Goal: Task Accomplishment & Management: Manage account settings

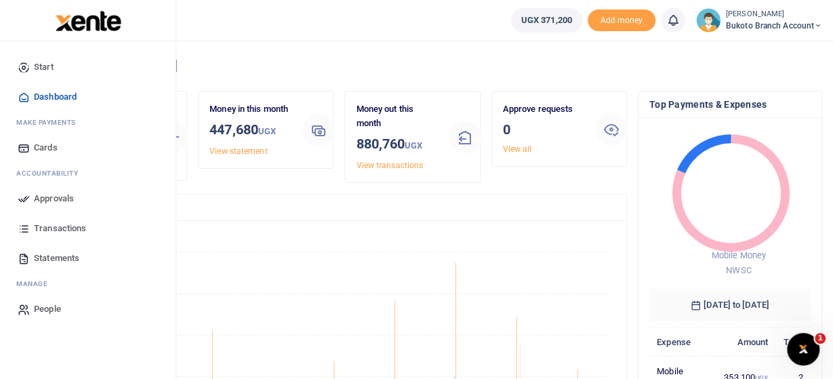
click at [44, 195] on span "Approvals" at bounding box center [54, 199] width 40 height 14
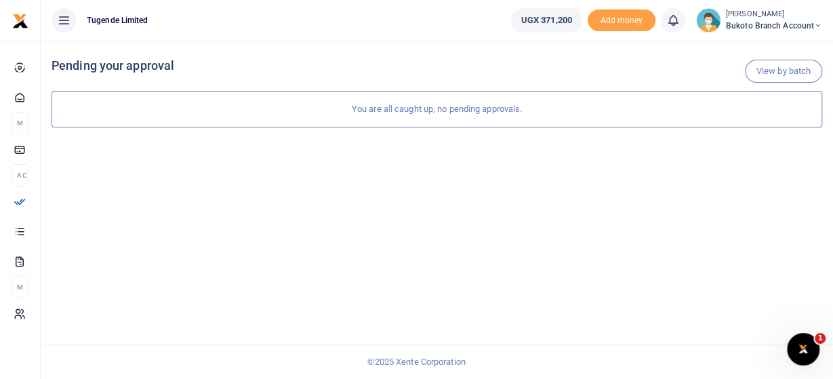
click at [814, 25] on icon at bounding box center [818, 25] width 8 height 9
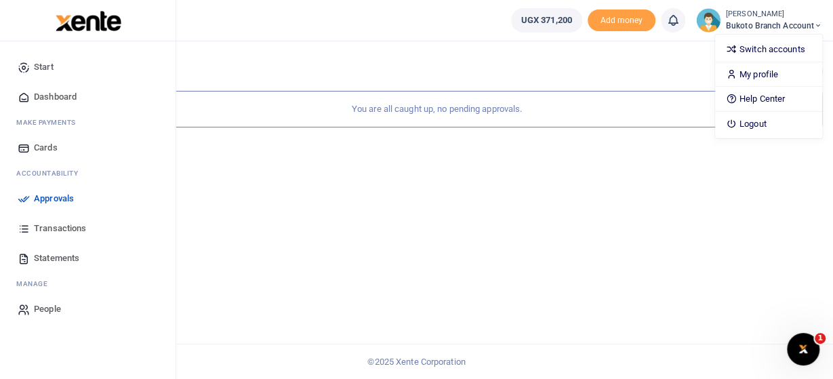
click at [26, 229] on icon at bounding box center [24, 228] width 12 height 12
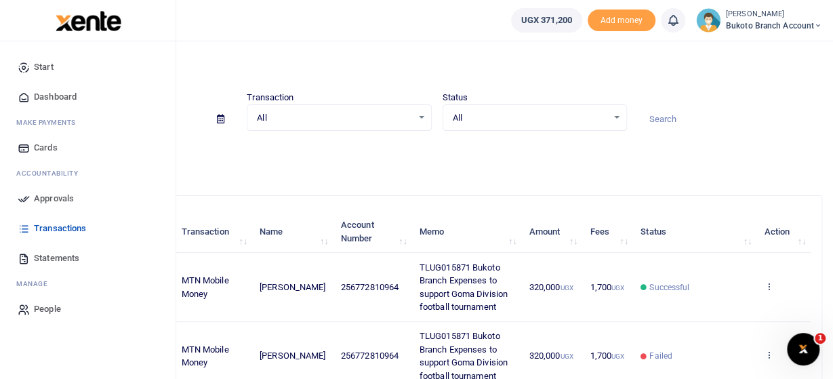
click at [61, 257] on span "Statements" at bounding box center [56, 259] width 45 height 14
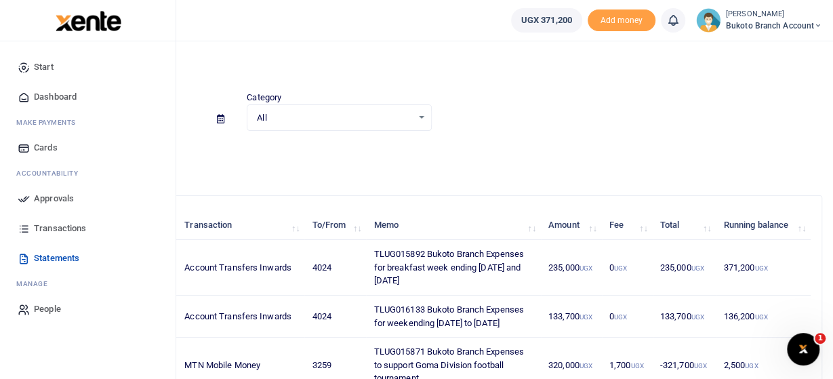
click at [64, 197] on span "Approvals" at bounding box center [54, 199] width 40 height 14
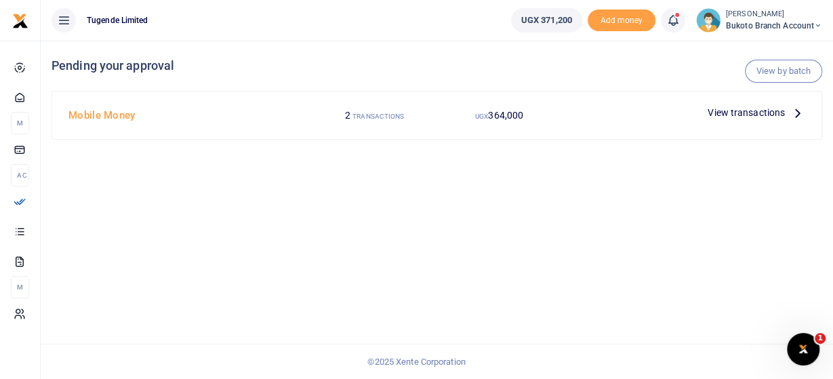
click at [797, 111] on icon at bounding box center [798, 112] width 15 height 15
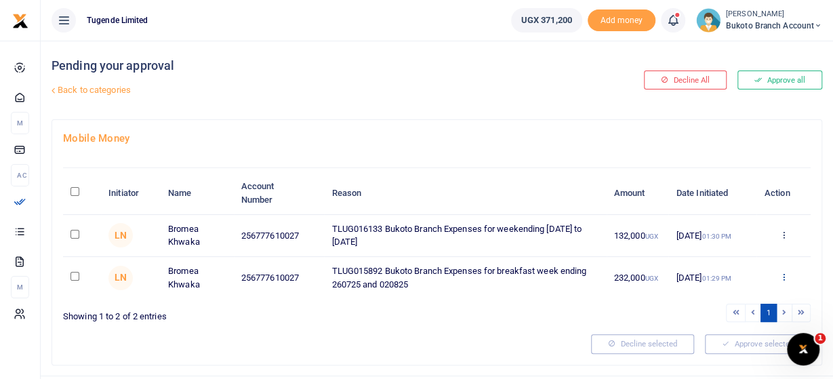
click at [783, 275] on icon at bounding box center [783, 276] width 9 height 9
click at [723, 300] on link "Approve" at bounding box center [733, 299] width 107 height 19
click at [782, 273] on icon at bounding box center [783, 276] width 9 height 9
click at [785, 279] on icon at bounding box center [783, 276] width 9 height 9
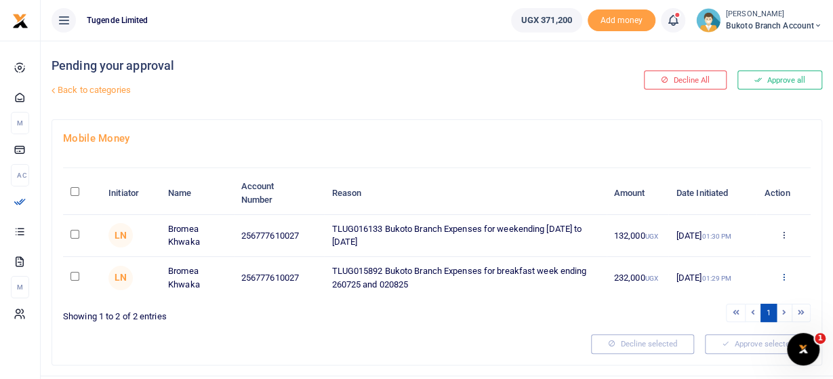
click at [785, 279] on icon at bounding box center [783, 276] width 9 height 9
click at [781, 273] on icon at bounding box center [783, 276] width 9 height 9
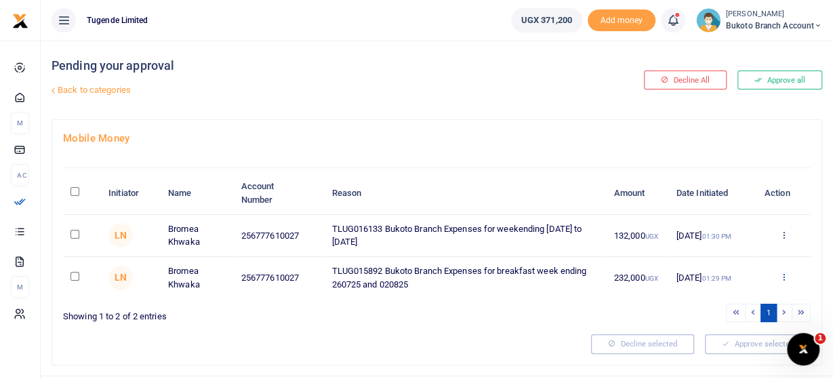
click at [780, 279] on icon at bounding box center [783, 276] width 9 height 9
click at [737, 302] on link "Approve" at bounding box center [733, 299] width 107 height 19
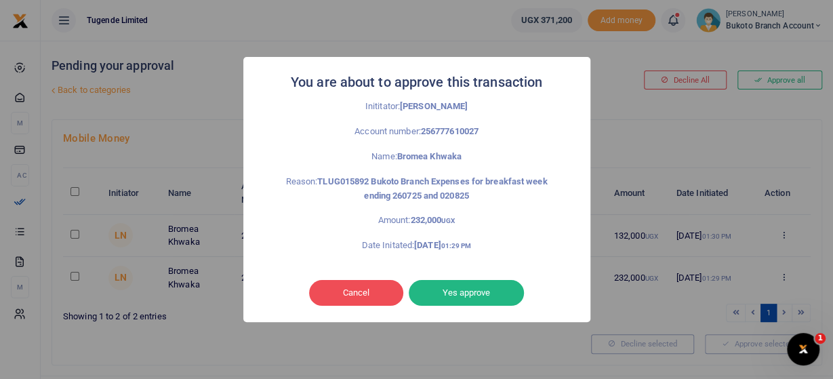
click at [460, 280] on div "Cancel No Yes approve" at bounding box center [417, 292] width 320 height 31
click at [458, 286] on button "Yes approve" at bounding box center [466, 293] width 115 height 26
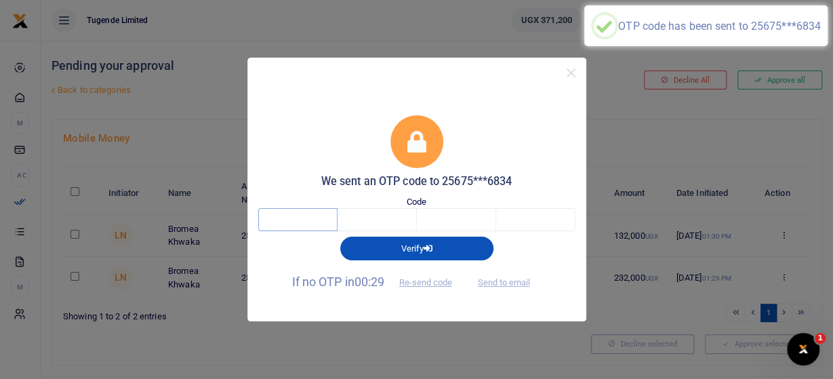
click at [296, 218] on input "text" at bounding box center [297, 219] width 79 height 23
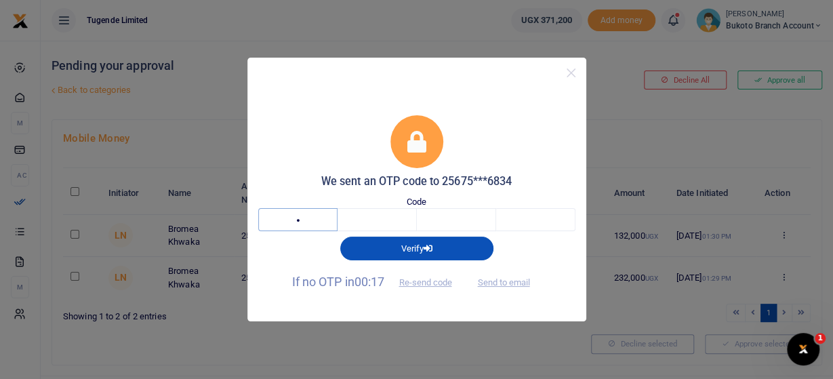
type input "2"
type input "3"
type input "4"
type input "1"
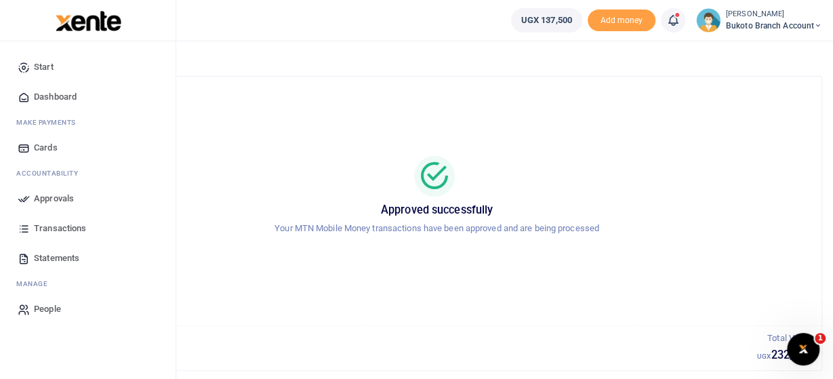
click at [67, 191] on link "Approvals" at bounding box center [88, 199] width 154 height 30
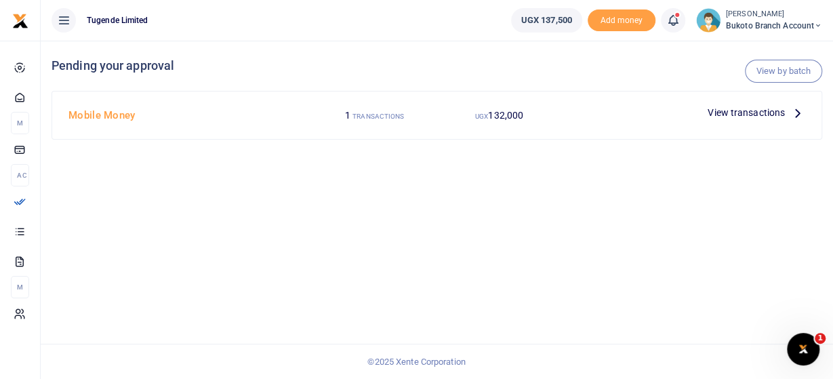
click at [797, 116] on icon at bounding box center [798, 112] width 15 height 15
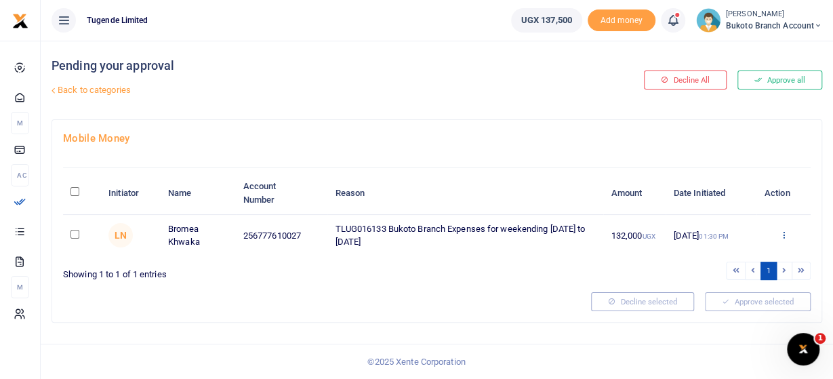
click at [784, 233] on icon at bounding box center [783, 234] width 9 height 9
click at [733, 253] on link "Approve" at bounding box center [733, 256] width 107 height 19
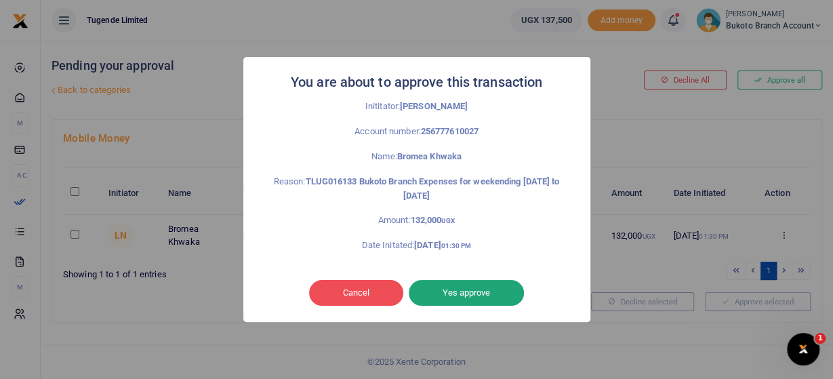
click at [500, 294] on button "Yes approve" at bounding box center [466, 293] width 115 height 26
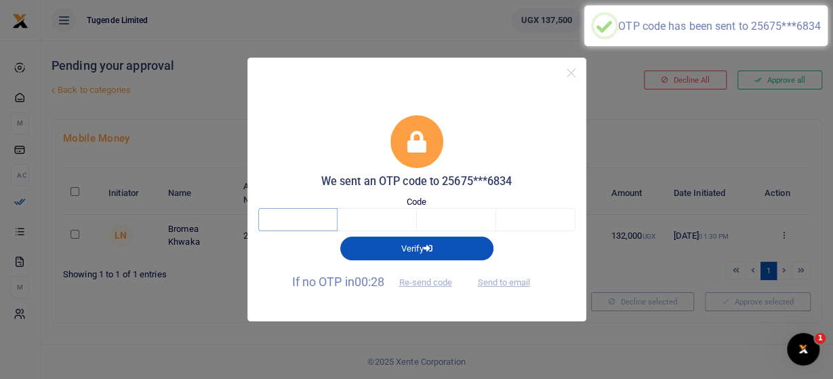
click at [315, 224] on input "text" at bounding box center [297, 219] width 79 height 23
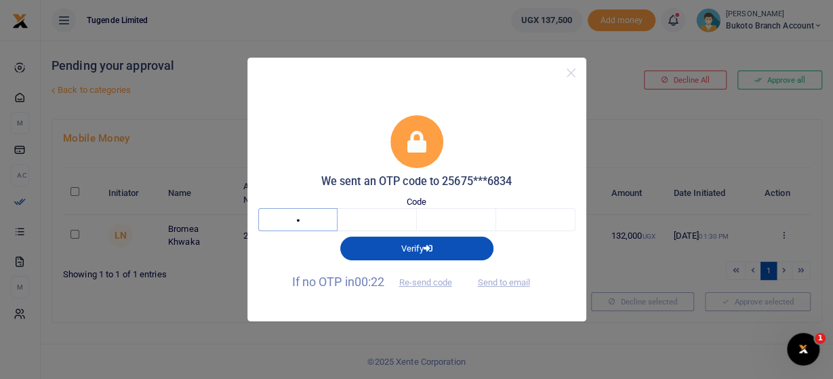
type input "3"
type input "2"
type input "6"
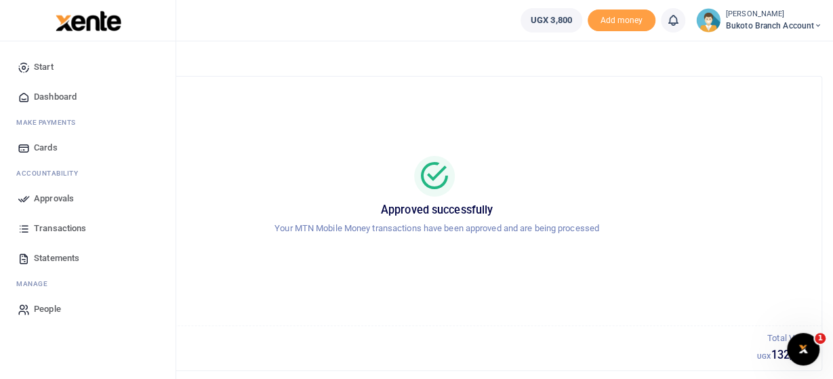
click at [56, 201] on span "Approvals" at bounding box center [54, 199] width 40 height 14
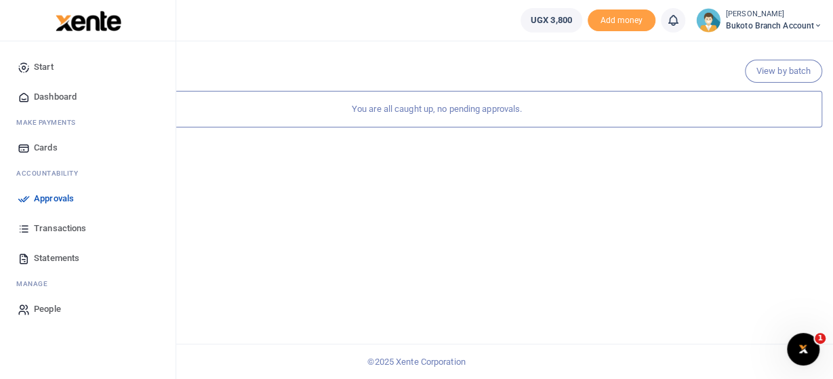
click at [59, 231] on span "Transactions" at bounding box center [60, 229] width 52 height 14
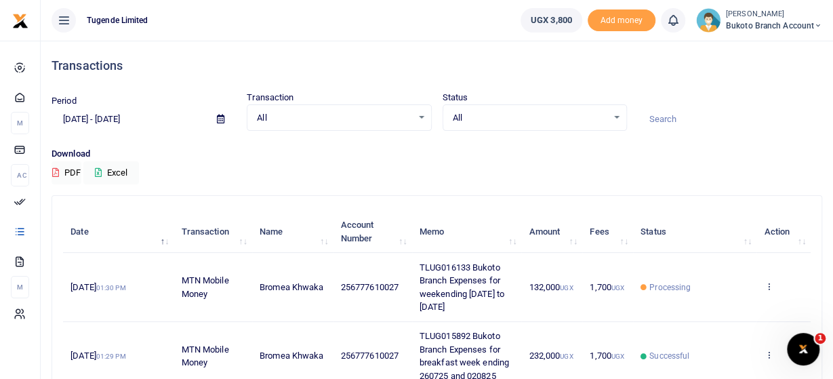
scroll to position [71, 0]
